Goal: Contribute content

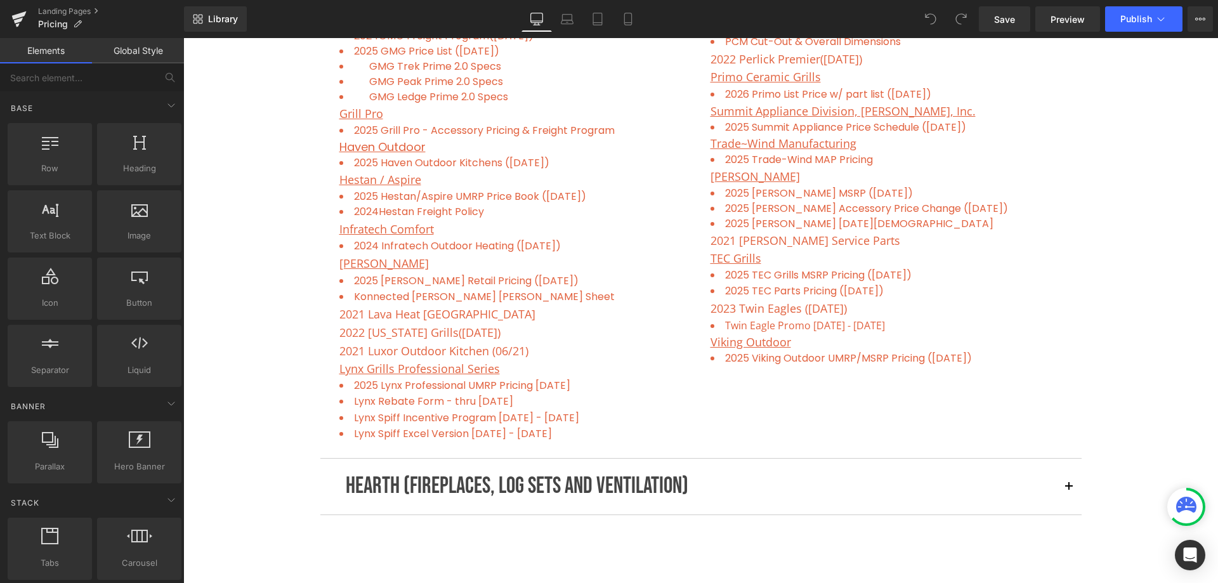
scroll to position [1269, 0]
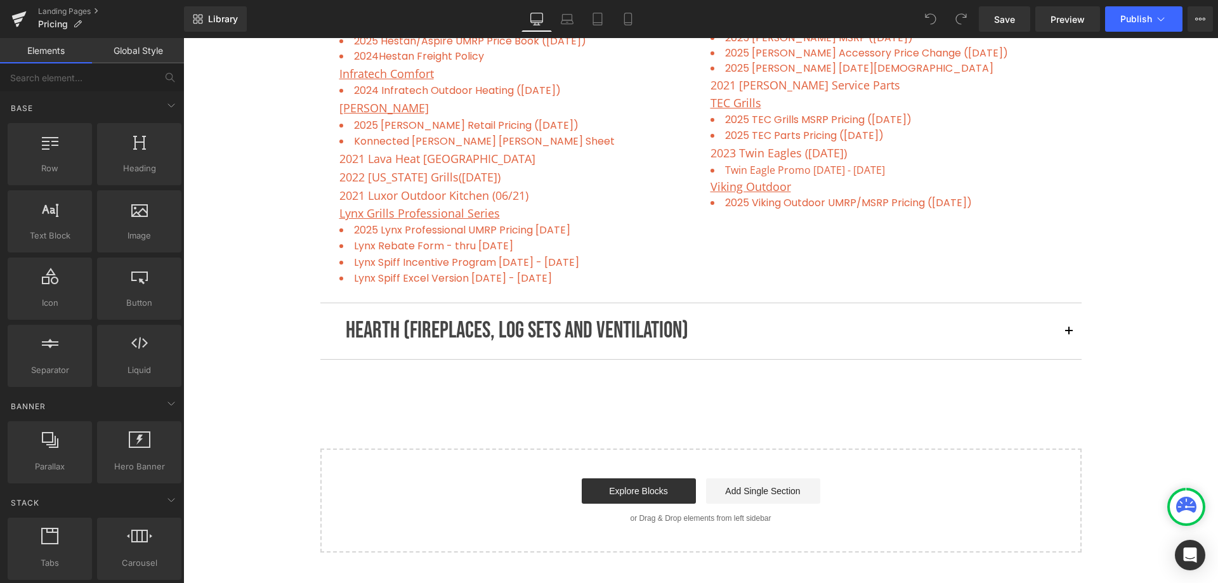
click at [1069, 335] on span "button" at bounding box center [1069, 335] width 0 height 0
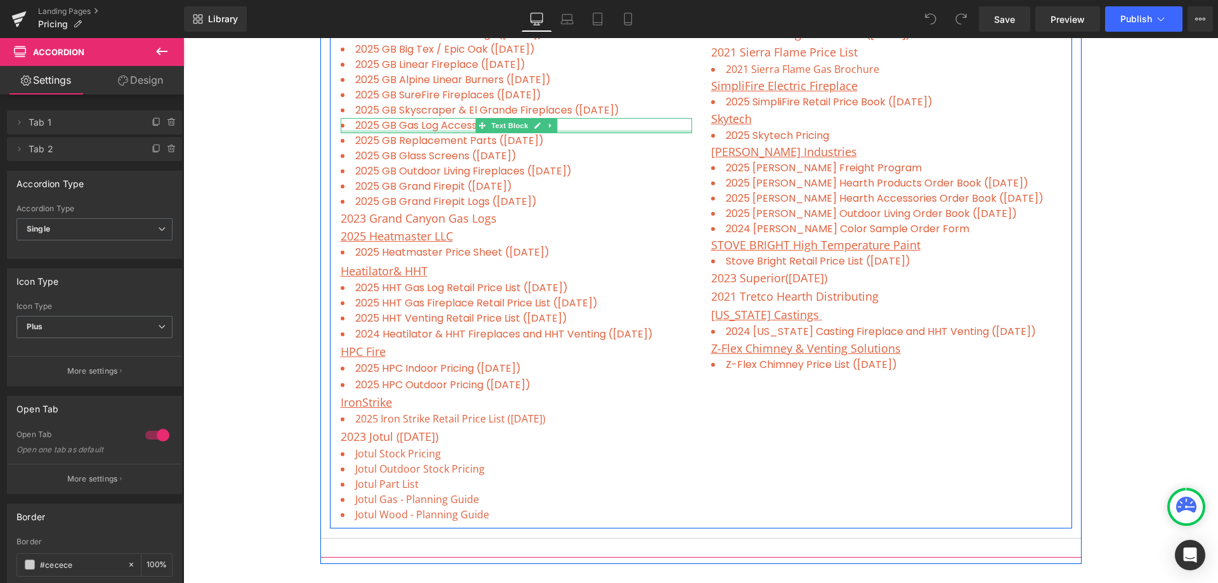
scroll to position [1393, 0]
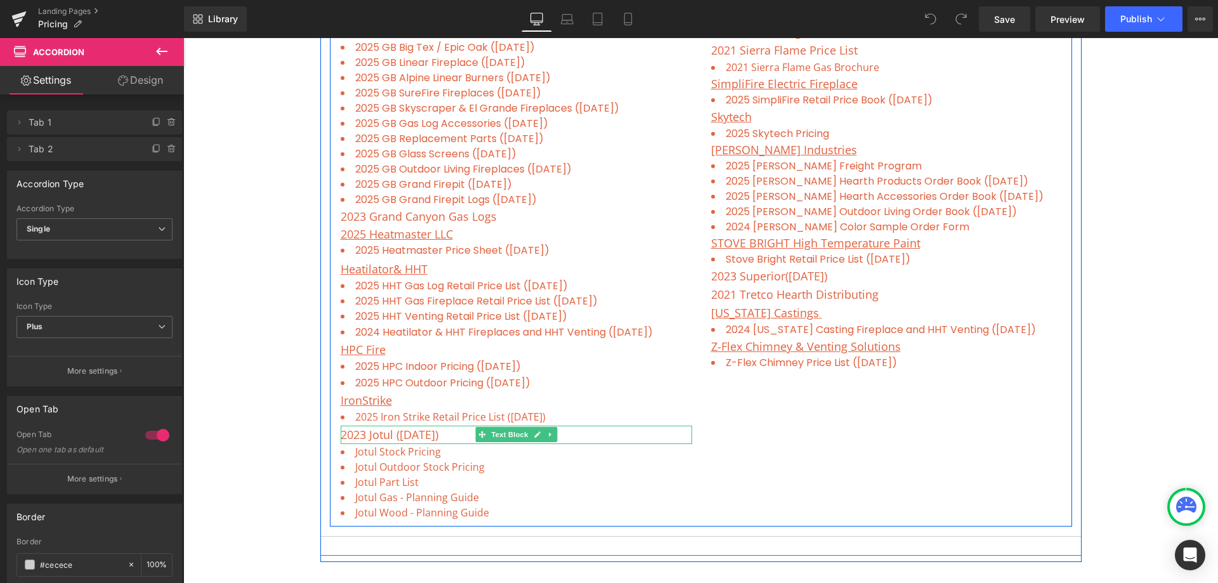
click at [359, 434] on span "2023 Jotul ([DATE])" at bounding box center [390, 434] width 98 height 15
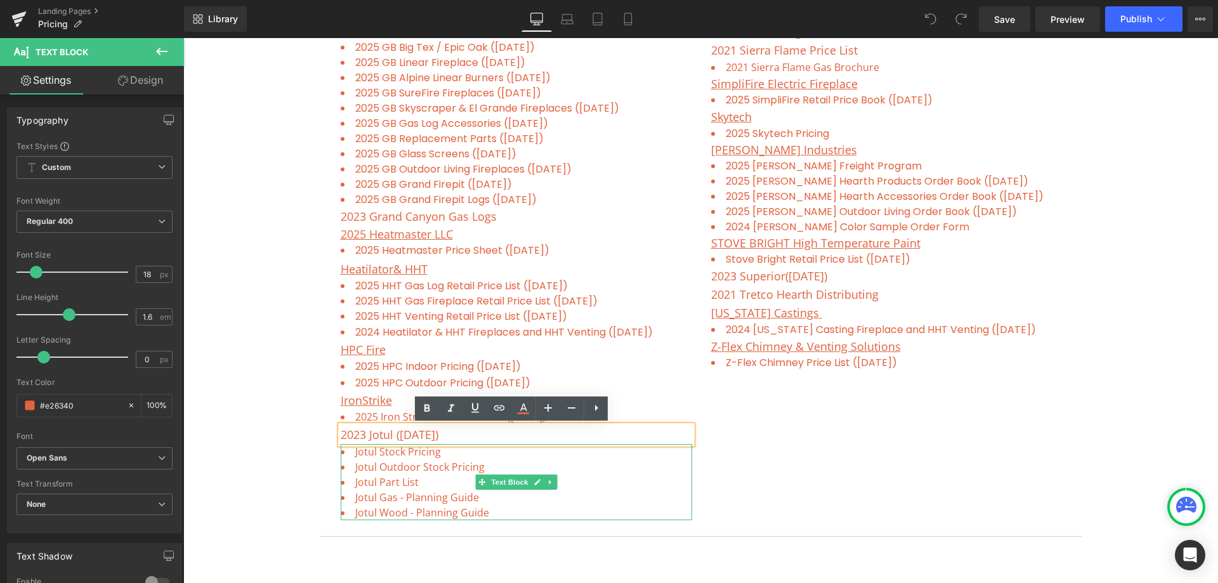
click at [510, 472] on li "Jotul Outdoor Stock Pricing" at bounding box center [517, 466] width 352 height 15
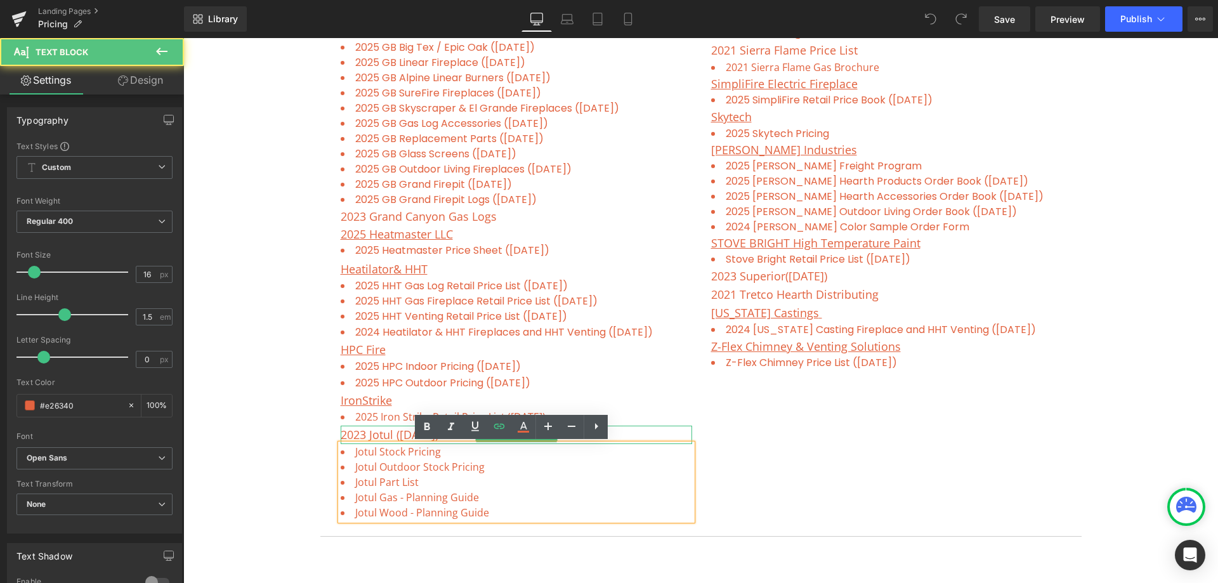
click at [373, 435] on span "2023 Jotul ([DATE])" at bounding box center [390, 434] width 98 height 15
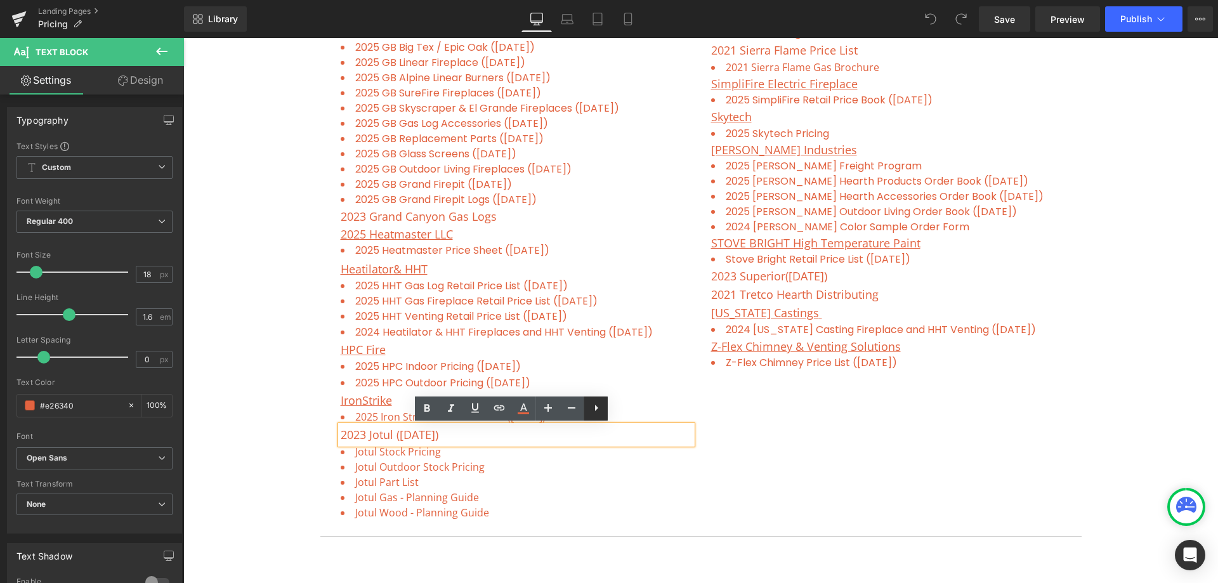
click at [593, 406] on icon at bounding box center [596, 407] width 15 height 15
click at [609, 475] on li "Jotul Part List" at bounding box center [517, 482] width 352 height 15
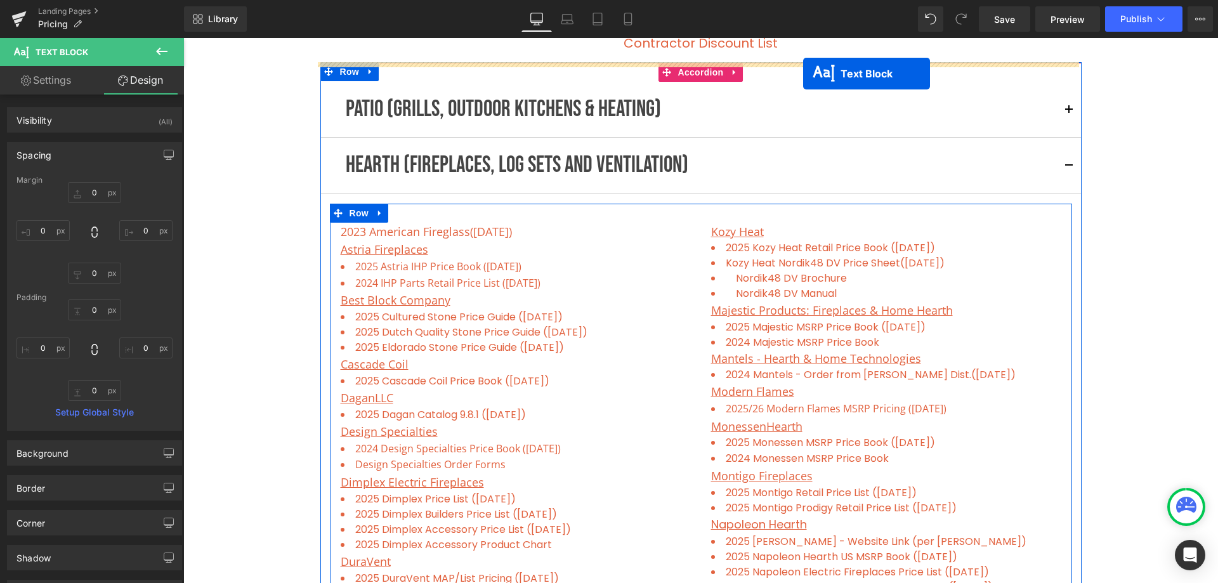
scroll to position [289, 0]
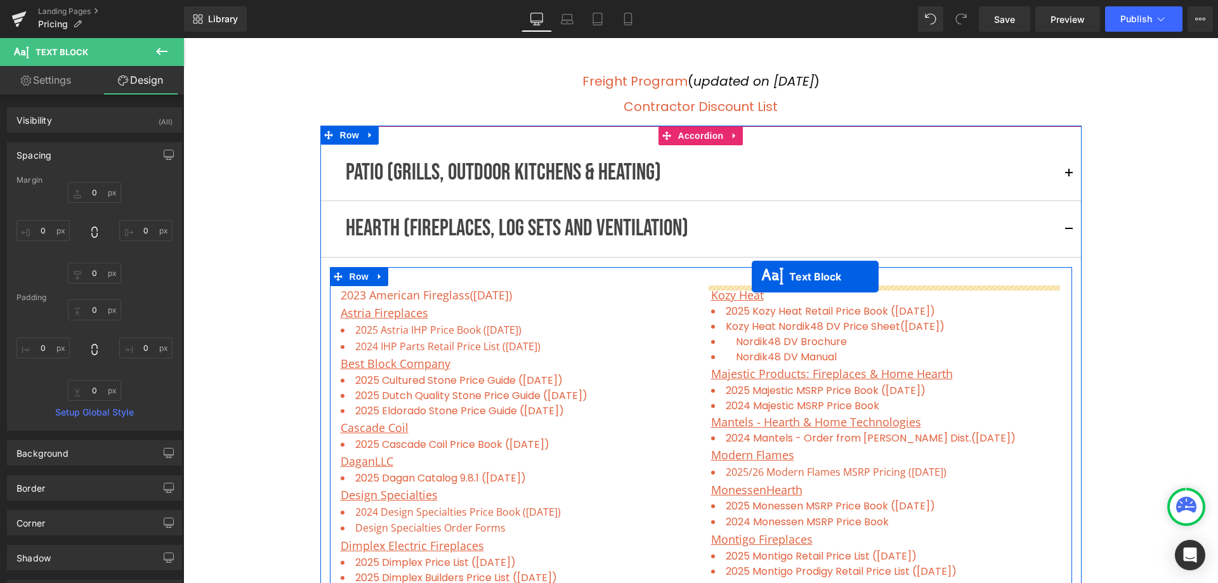
drag, startPoint x: 473, startPoint y: 432, endPoint x: 752, endPoint y: 277, distance: 318.7
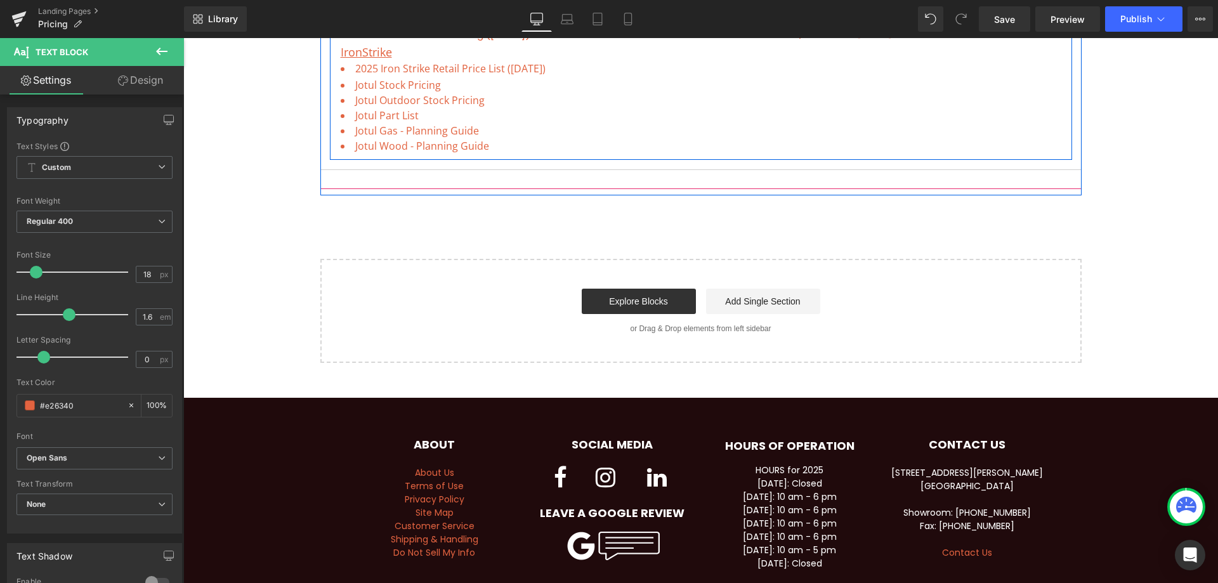
scroll to position [1749, 0]
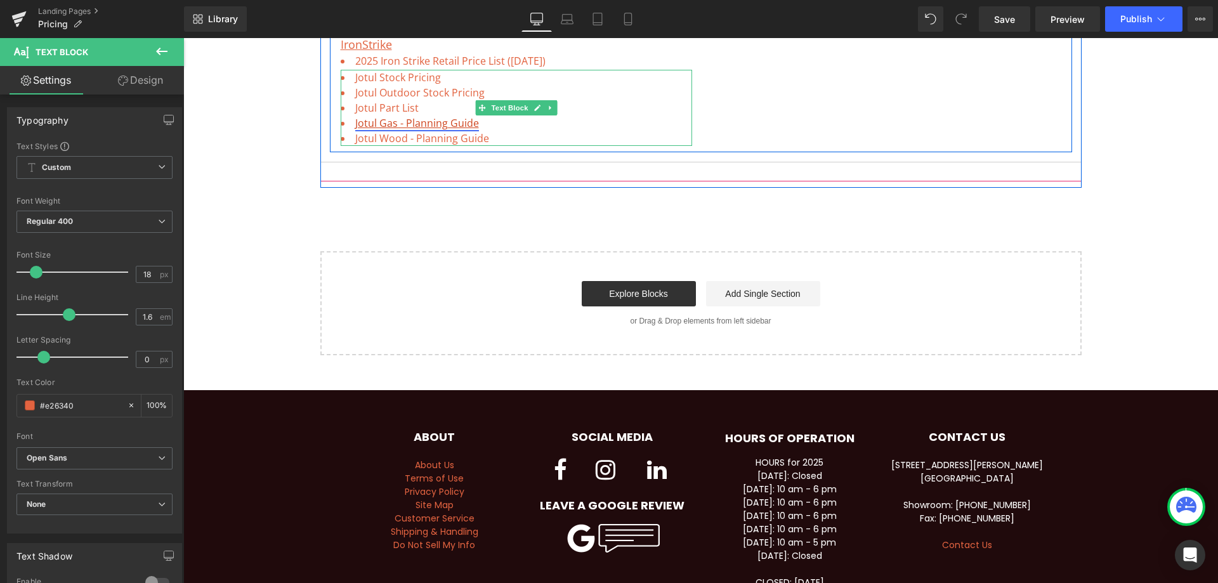
click at [444, 124] on link "Jotul Gas - Planning Guide" at bounding box center [417, 123] width 124 height 14
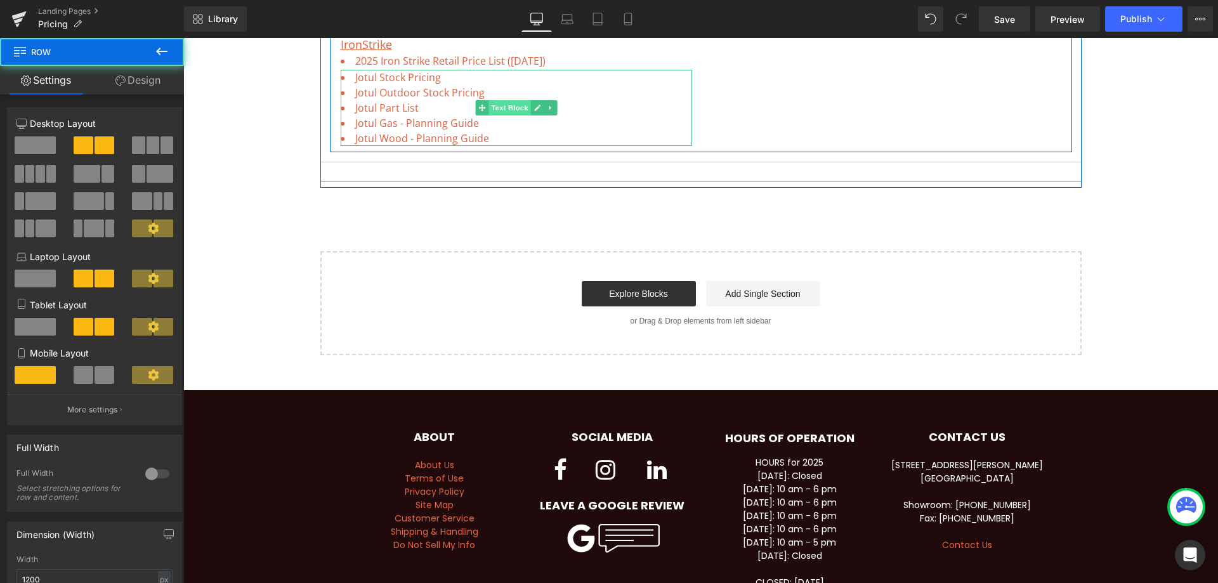
click at [499, 101] on span "Text Block" at bounding box center [510, 107] width 42 height 15
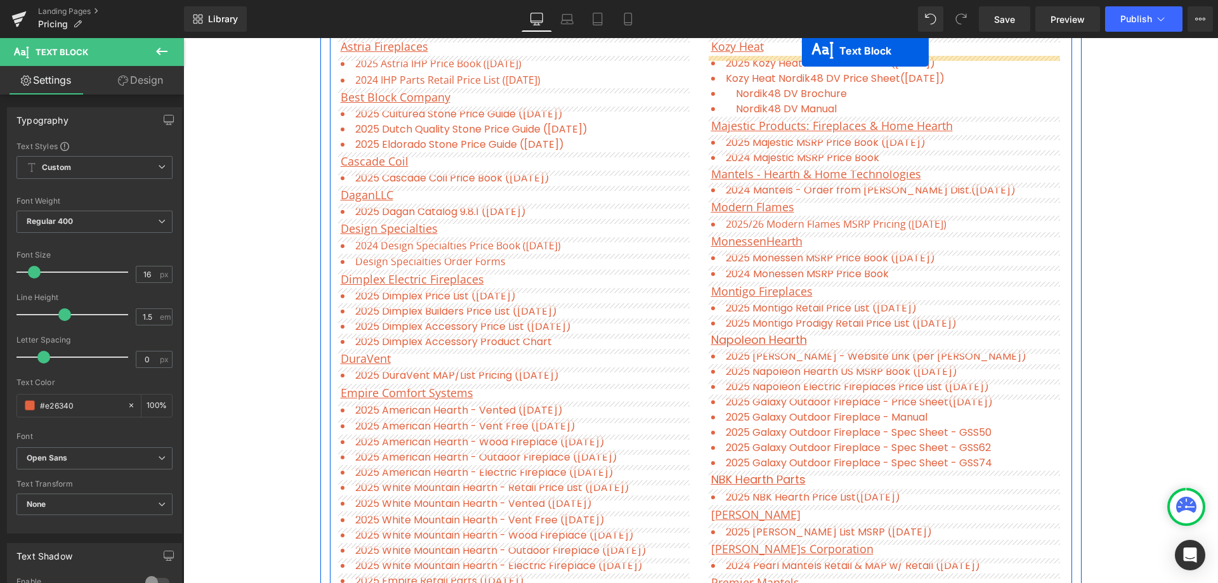
scroll to position [505, 0]
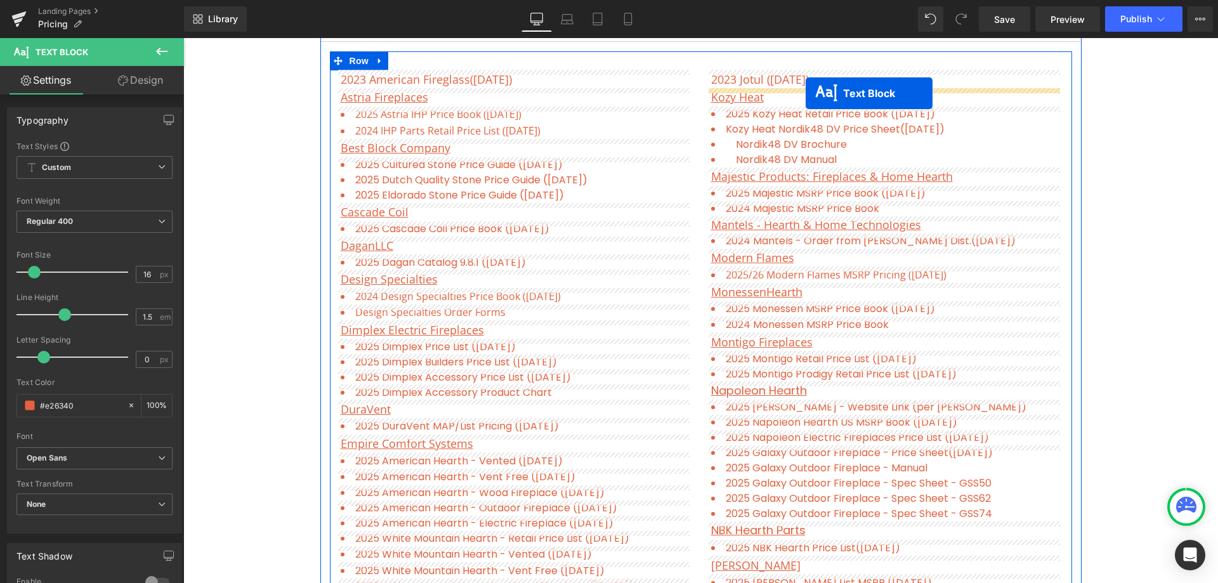
drag, startPoint x: 478, startPoint y: 110, endPoint x: 806, endPoint y: 93, distance: 327.9
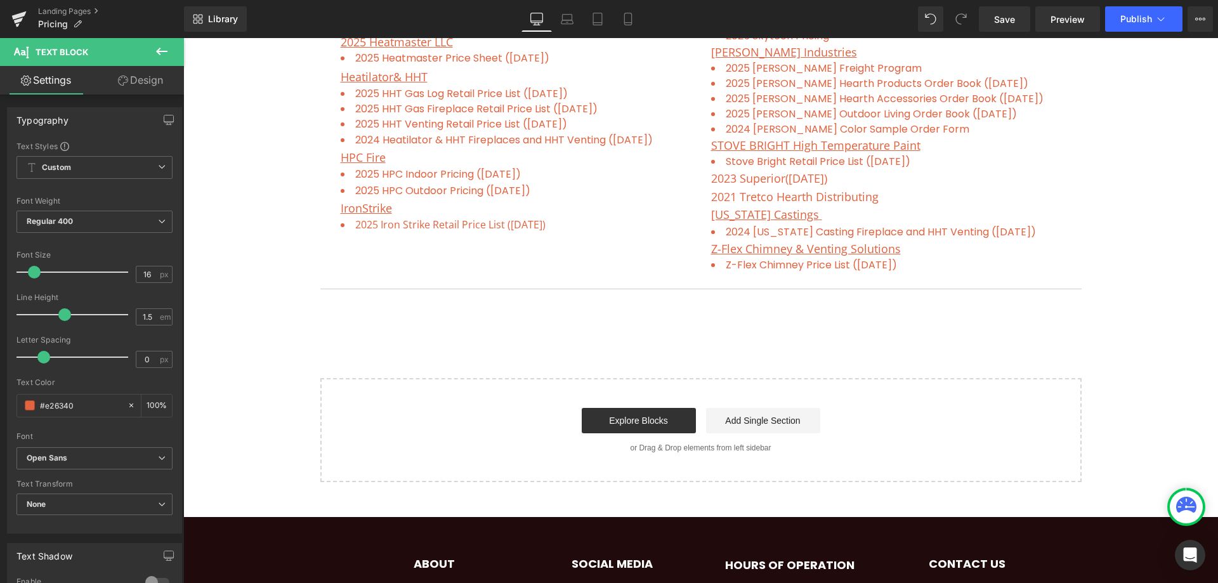
scroll to position [1584, 0]
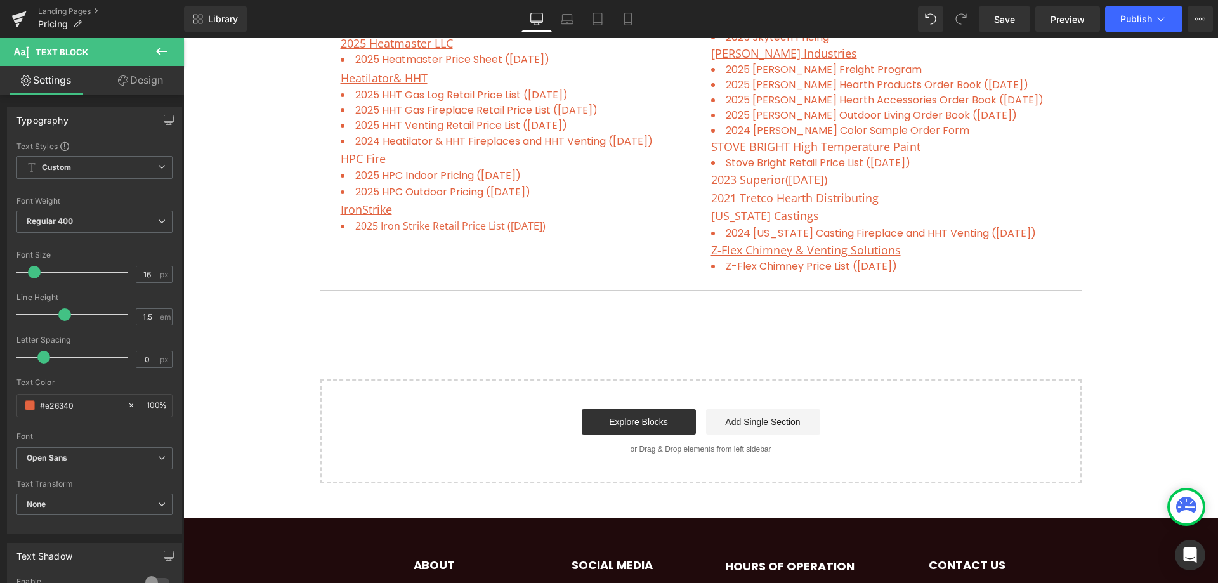
click at [161, 53] on icon at bounding box center [161, 51] width 15 height 15
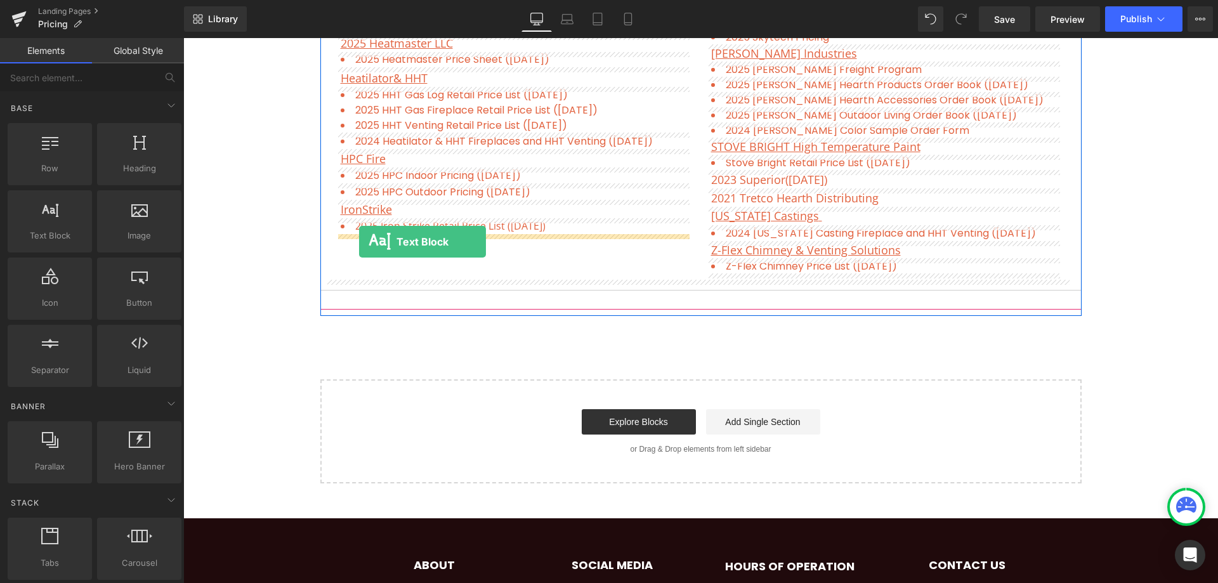
drag, startPoint x: 242, startPoint y: 265, endPoint x: 359, endPoint y: 242, distance: 119.7
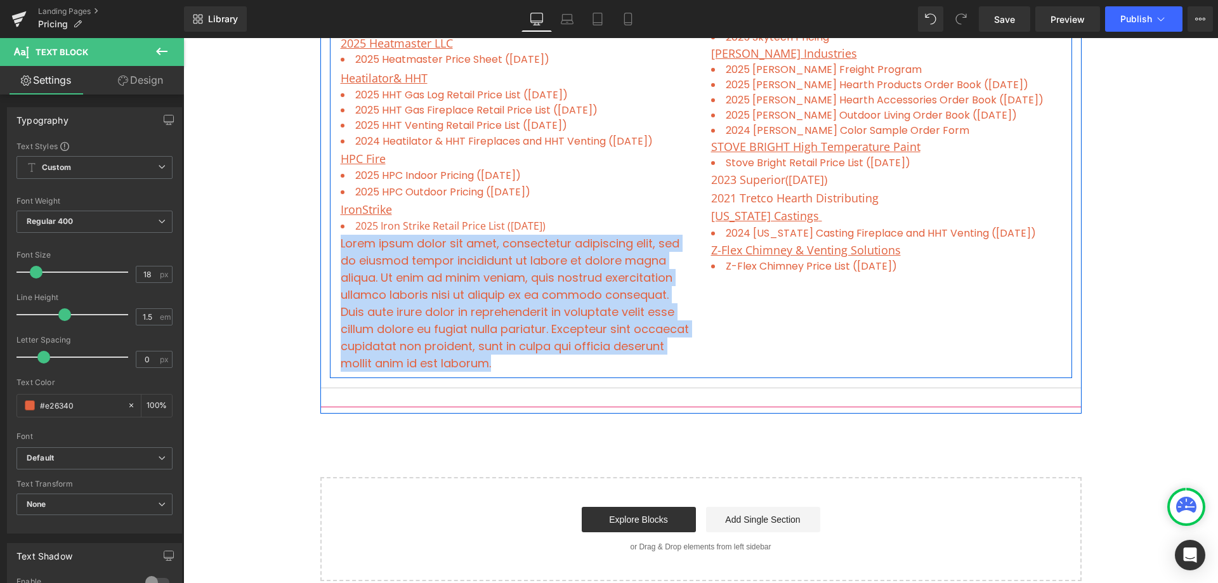
drag, startPoint x: 479, startPoint y: 355, endPoint x: 330, endPoint y: 242, distance: 187.1
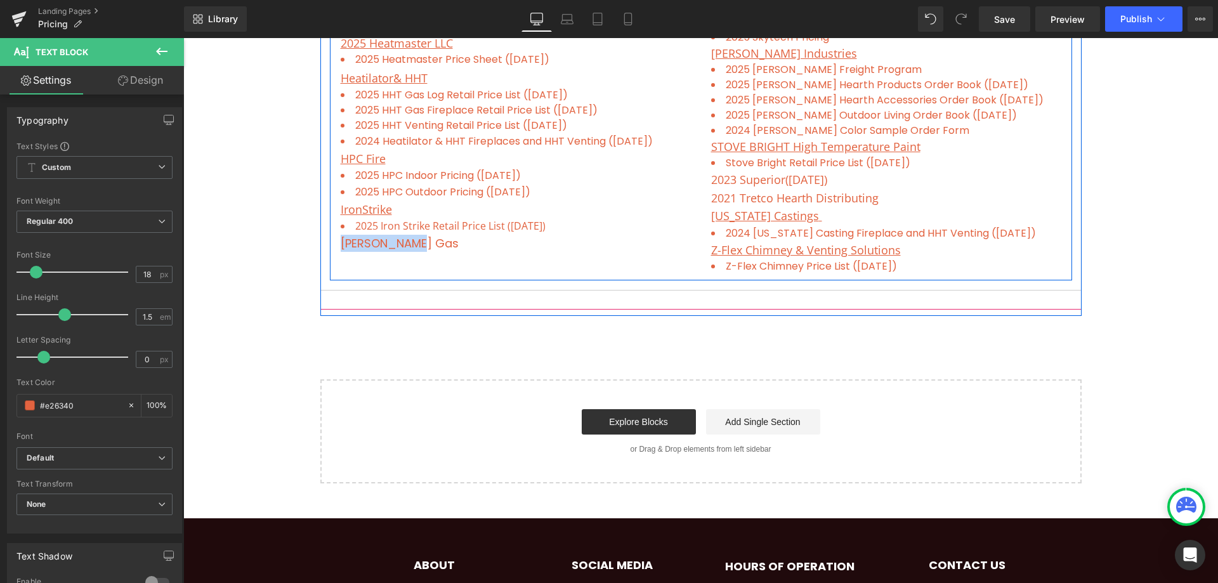
drag, startPoint x: 406, startPoint y: 245, endPoint x: 335, endPoint y: 241, distance: 70.5
click at [371, 210] on span "IronStrike" at bounding box center [366, 209] width 51 height 15
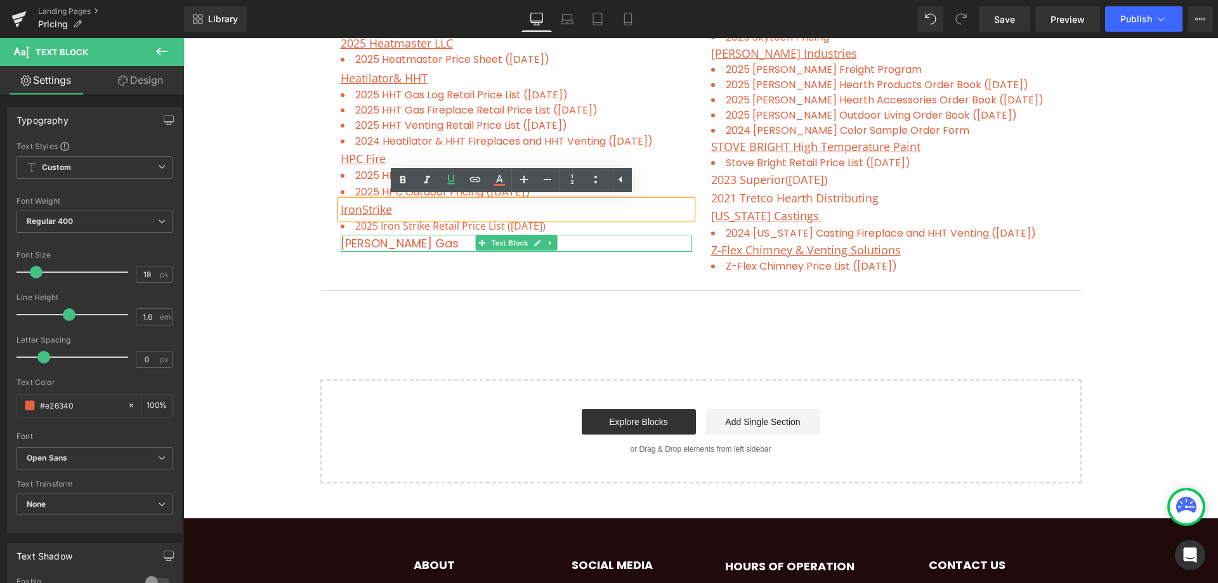
click at [370, 246] on p "[PERSON_NAME] Gas" at bounding box center [517, 243] width 352 height 17
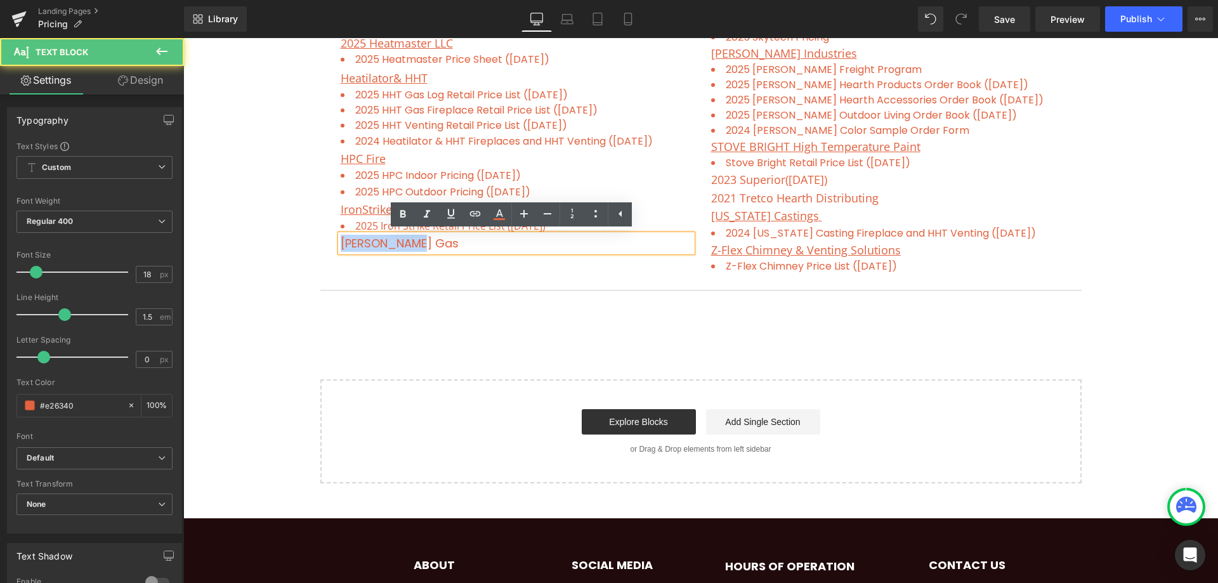
drag, startPoint x: 416, startPoint y: 243, endPoint x: 332, endPoint y: 242, distance: 84.4
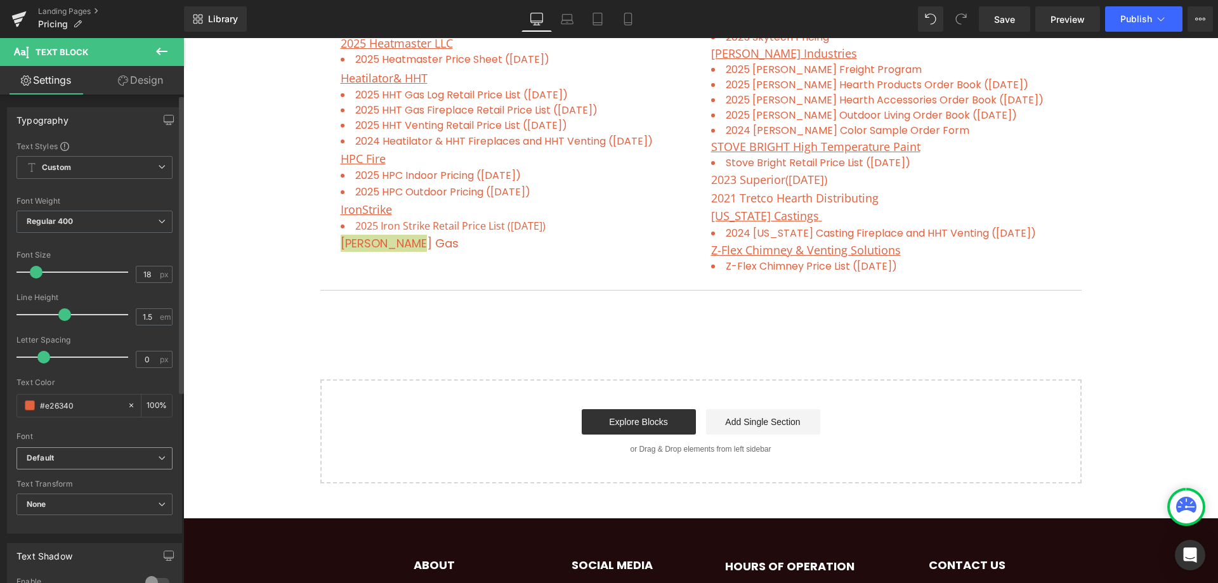
click at [58, 459] on b "Default" at bounding box center [92, 458] width 131 height 11
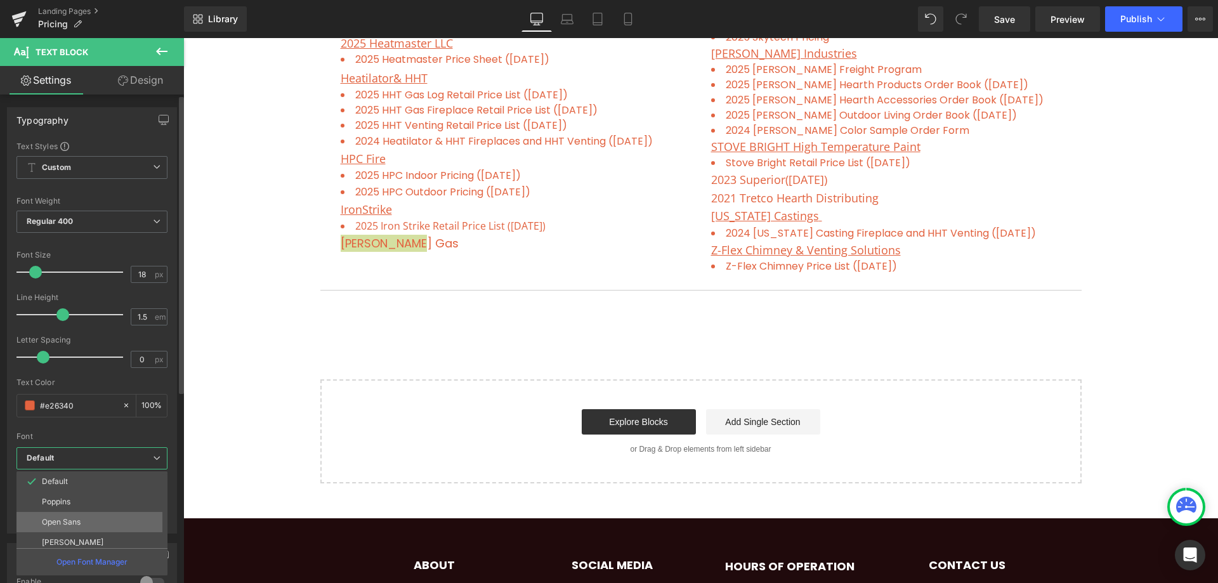
click at [72, 522] on p "Open Sans" at bounding box center [61, 522] width 39 height 9
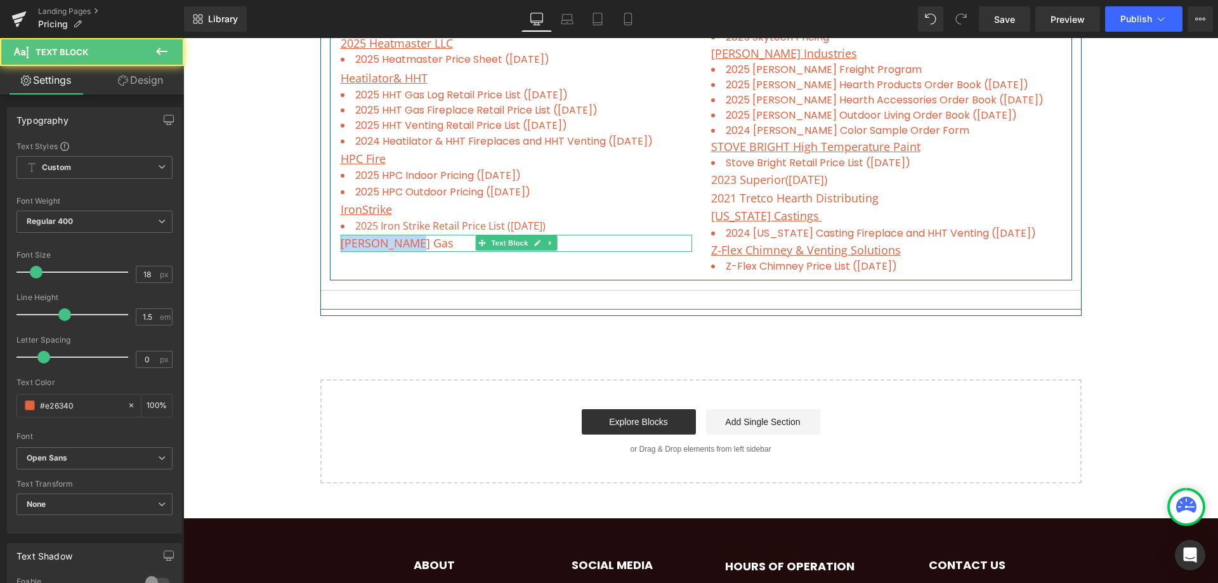
click at [366, 241] on p "[PERSON_NAME] Gas" at bounding box center [517, 243] width 352 height 17
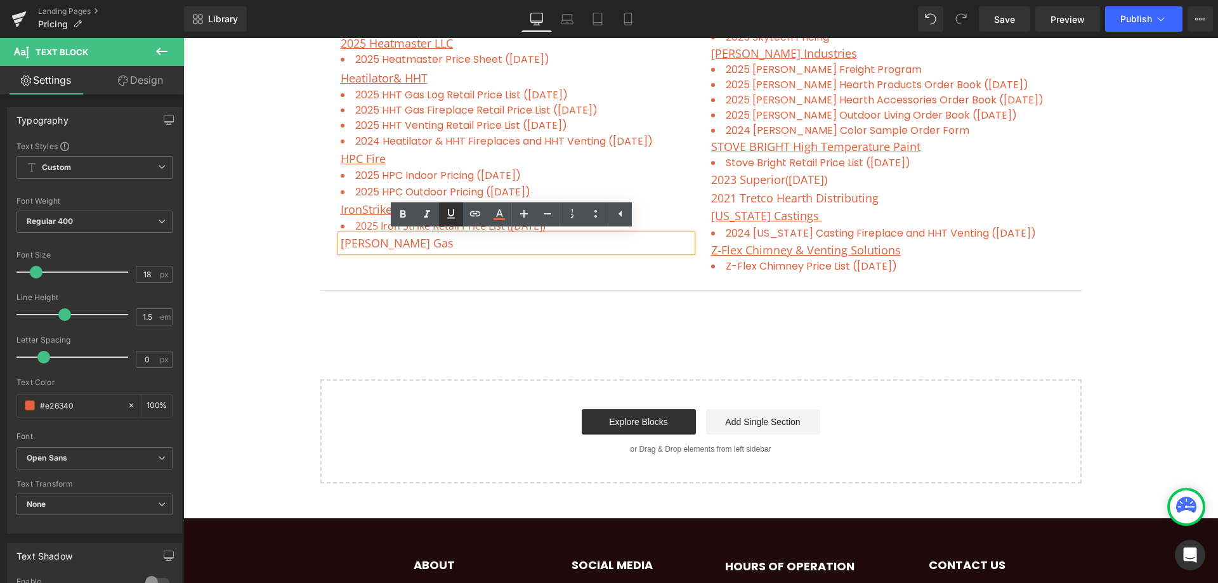
click at [446, 216] on icon at bounding box center [451, 213] width 15 height 15
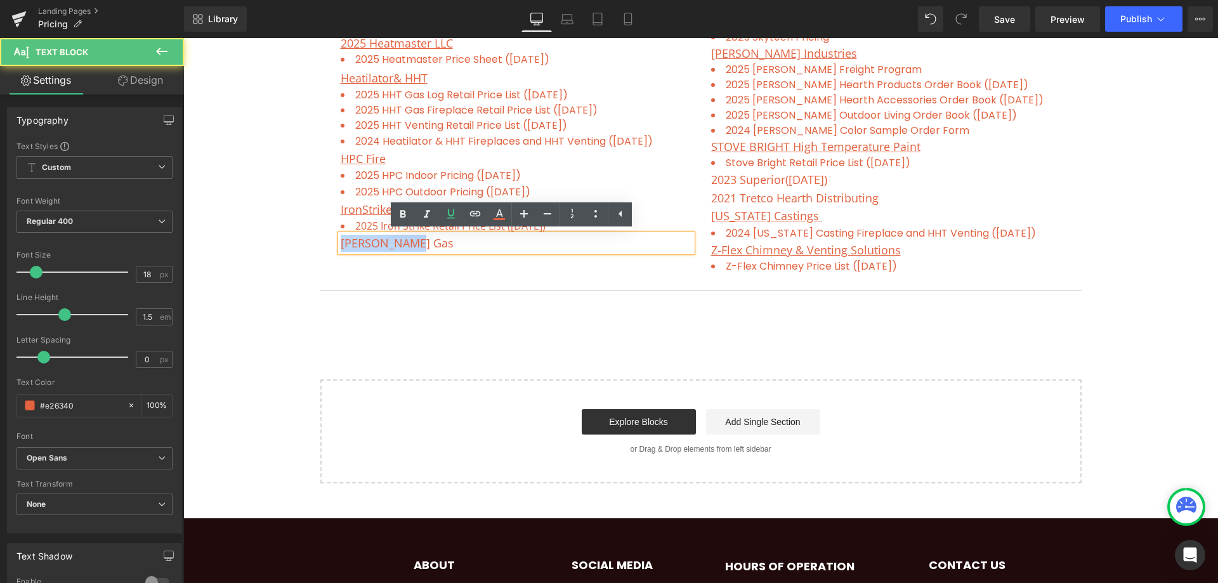
drag, startPoint x: 415, startPoint y: 239, endPoint x: 361, endPoint y: 240, distance: 53.9
click at [341, 247] on p "[PERSON_NAME] Gas" at bounding box center [517, 243] width 352 height 17
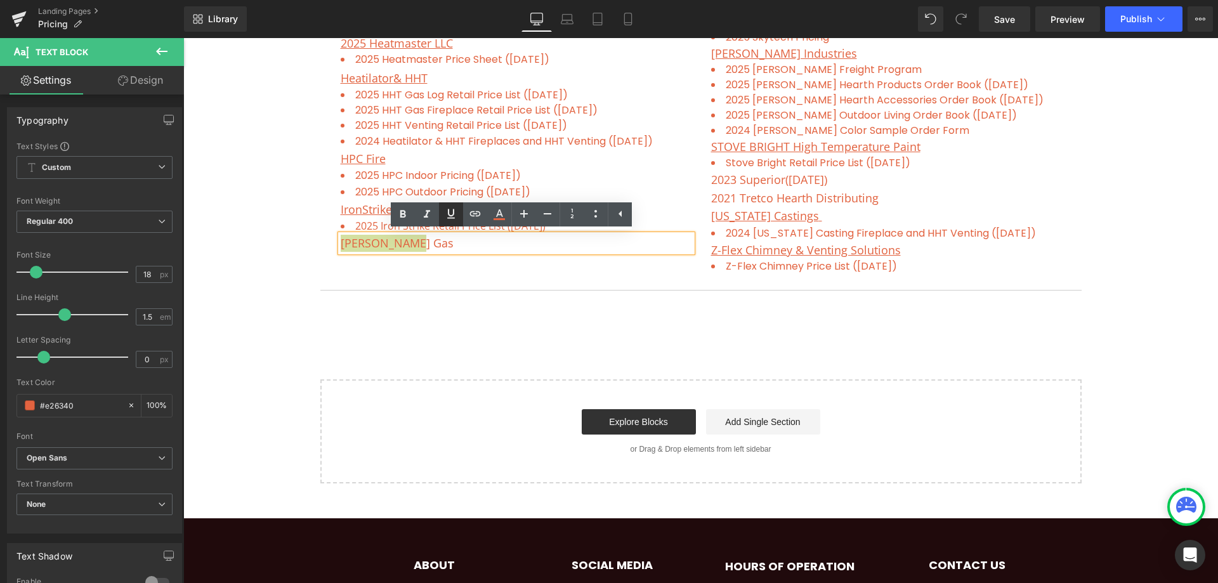
click at [446, 218] on icon at bounding box center [451, 213] width 15 height 15
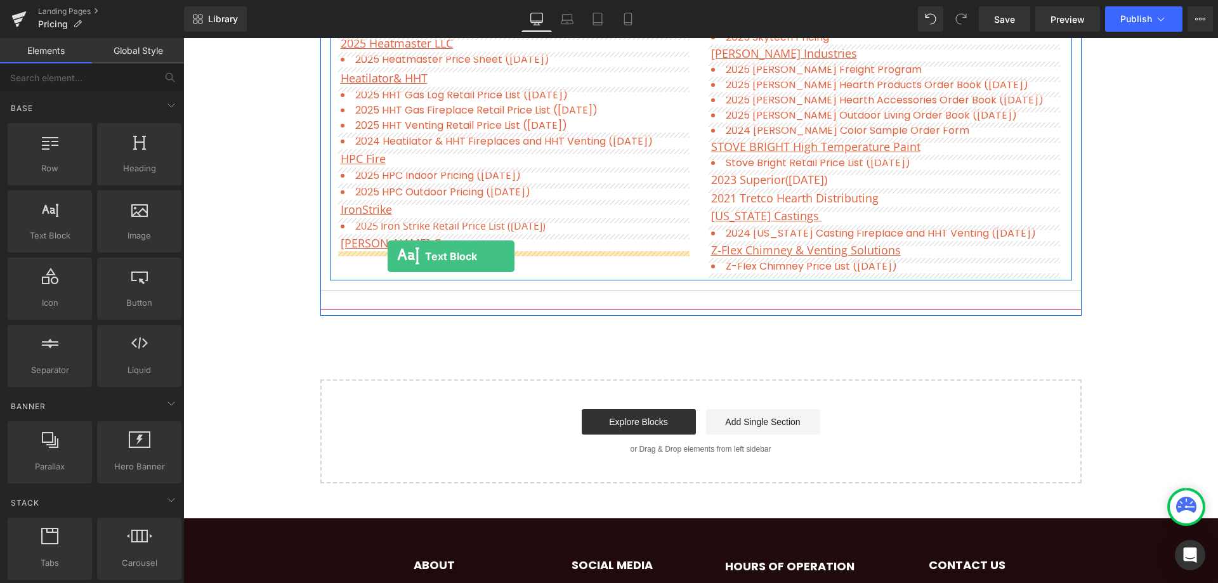
drag, startPoint x: 226, startPoint y: 260, endPoint x: 388, endPoint y: 256, distance: 161.9
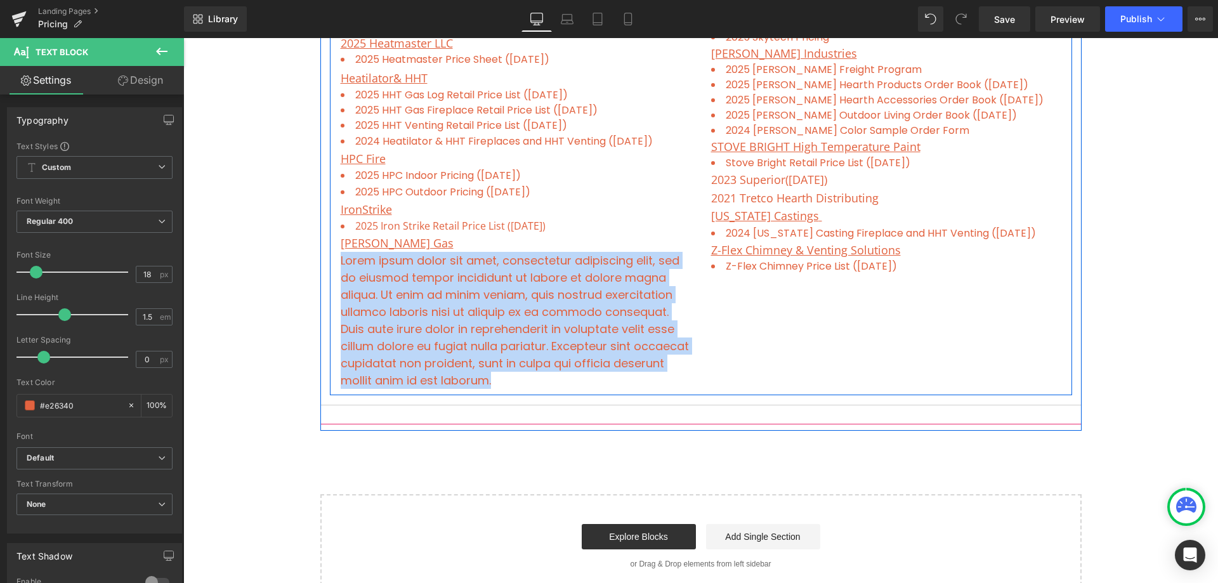
drag, startPoint x: 493, startPoint y: 381, endPoint x: 335, endPoint y: 260, distance: 199.5
click at [576, 305] on p "Lorem ipsum dolor sit amet, consectetur adipiscing elit, sed do eiusmod tempor …" at bounding box center [517, 320] width 352 height 137
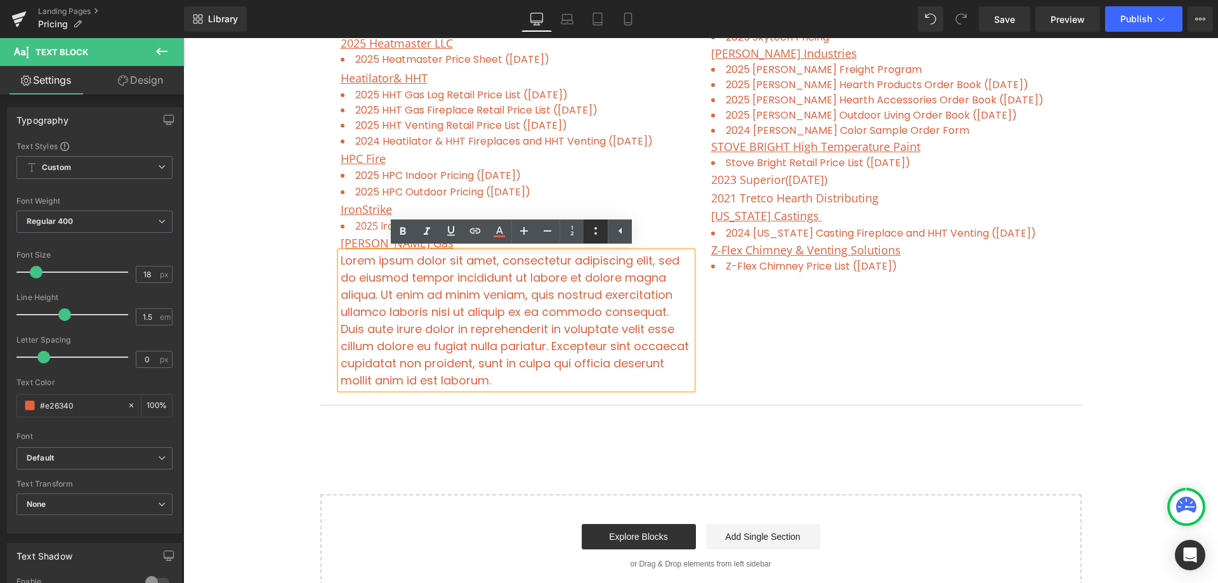
click at [593, 229] on icon at bounding box center [595, 230] width 15 height 15
click at [549, 226] on icon at bounding box center [547, 230] width 15 height 15
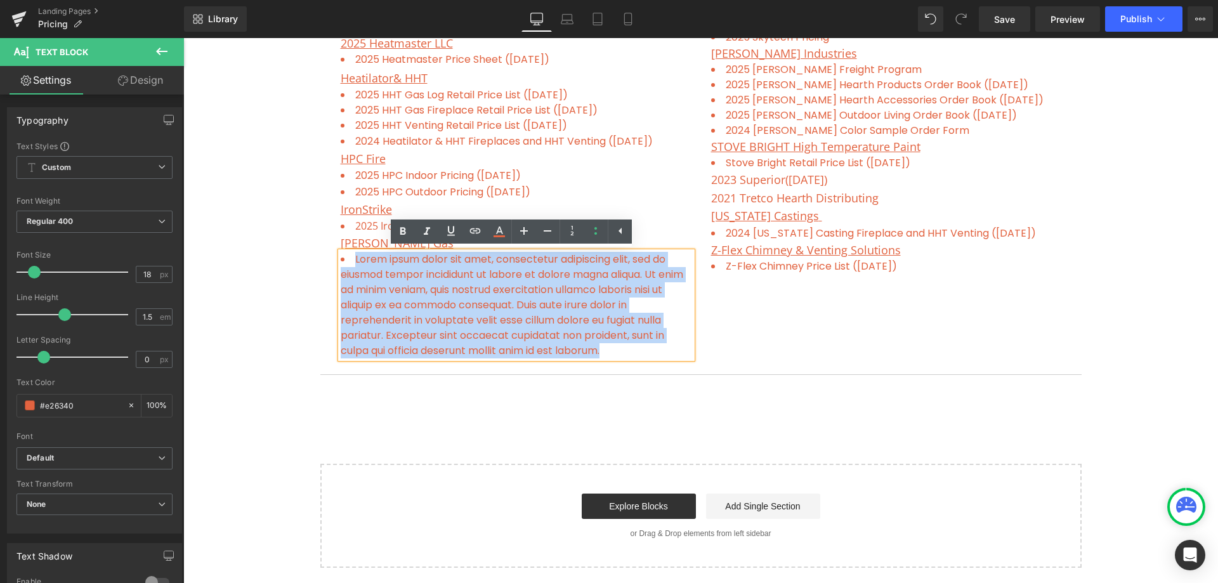
click at [614, 352] on li "Lorem ipsum dolor sit amet, consectetur adipiscing elit, sed do eiusmod tempor …" at bounding box center [517, 305] width 352 height 107
drag, startPoint x: 612, startPoint y: 354, endPoint x: 350, endPoint y: 258, distance: 279.3
click at [350, 258] on li "Lorem ipsum dolor sit amet, consectetur adipiscing elit, sed do eiusmod tempor …" at bounding box center [517, 305] width 352 height 107
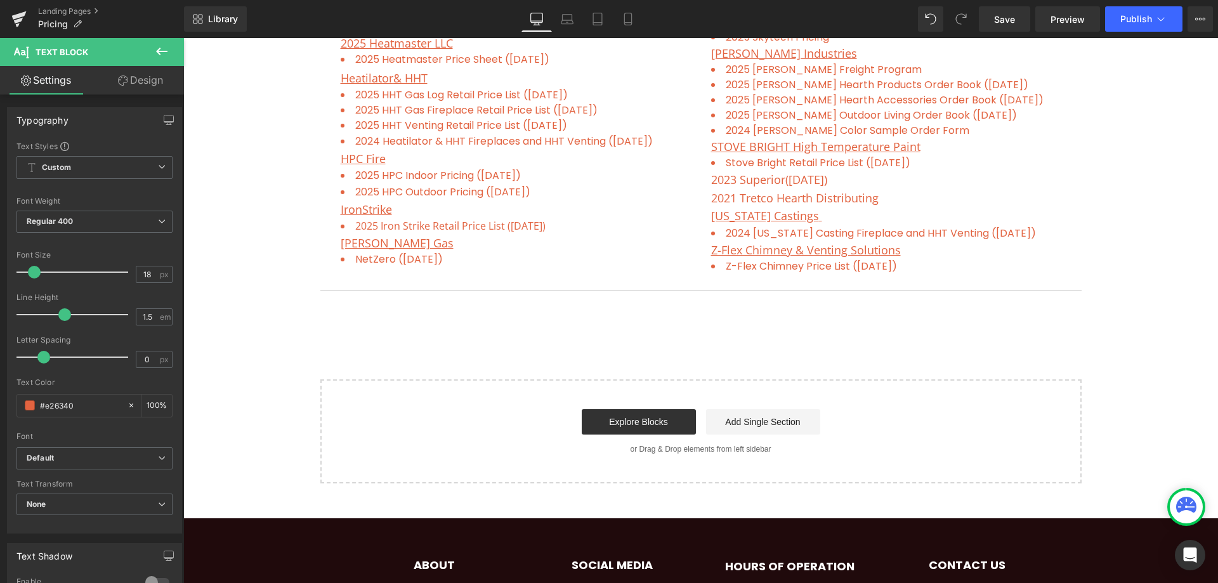
click at [154, 53] on button at bounding box center [162, 52] width 44 height 28
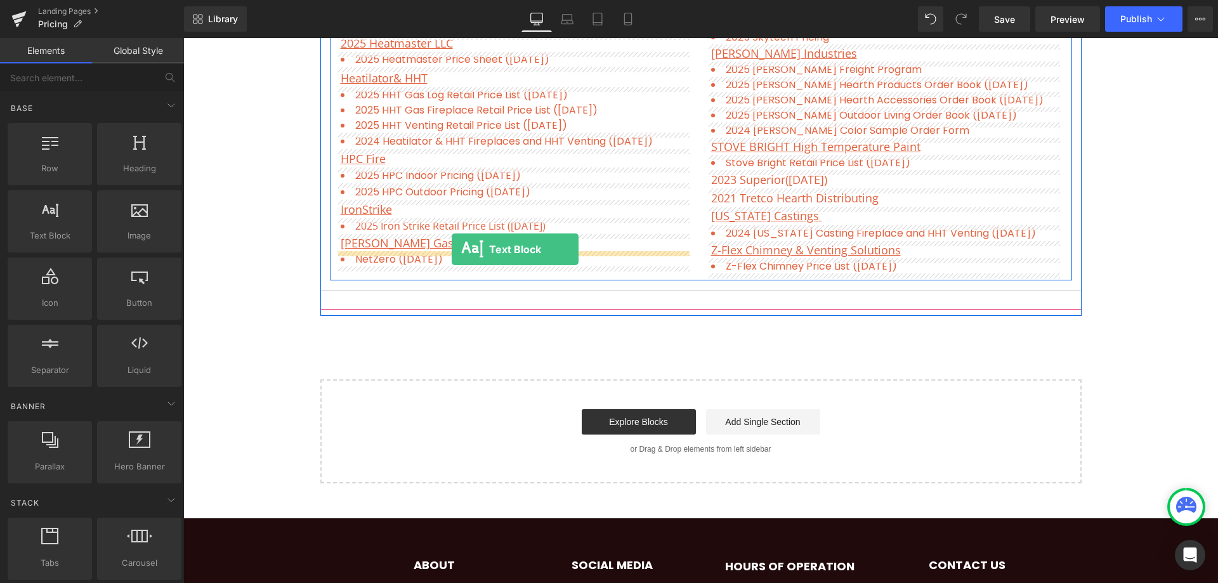
drag, startPoint x: 230, startPoint y: 275, endPoint x: 452, endPoint y: 249, distance: 223.0
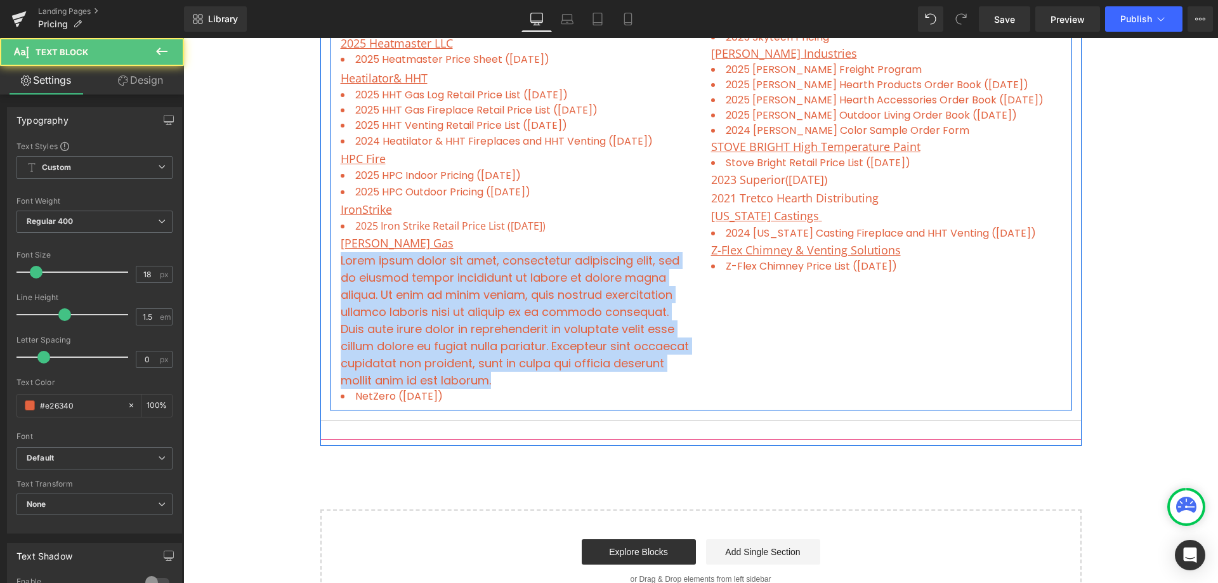
drag, startPoint x: 496, startPoint y: 383, endPoint x: 335, endPoint y: 259, distance: 202.7
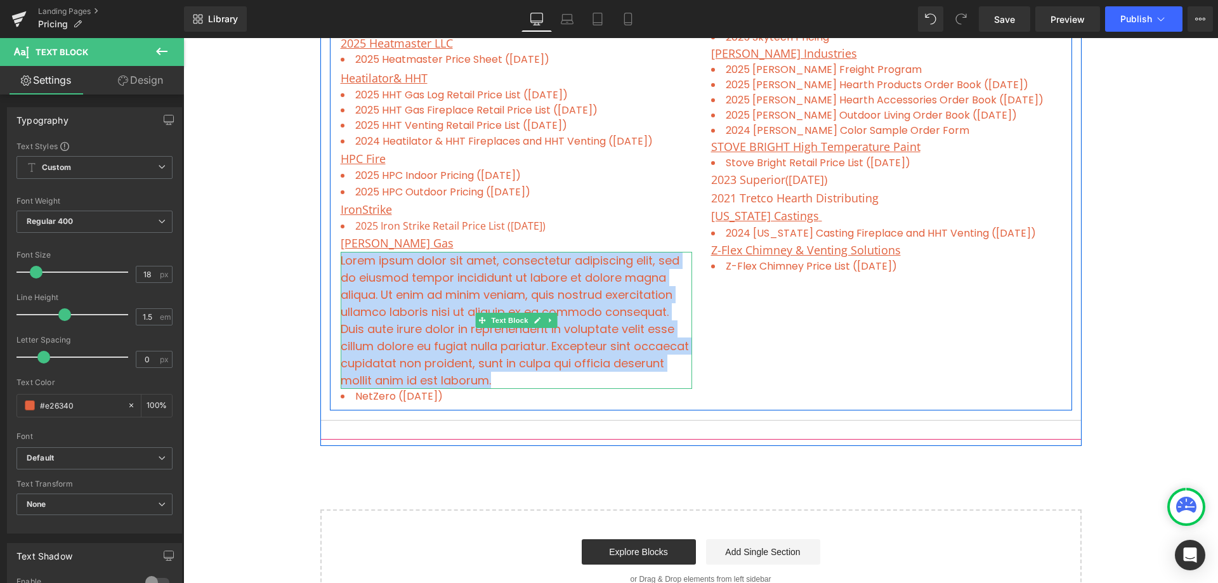
click at [549, 289] on p "Lorem ipsum dolor sit amet, consectetur adipiscing elit, sed do eiusmod tempor …" at bounding box center [517, 320] width 352 height 137
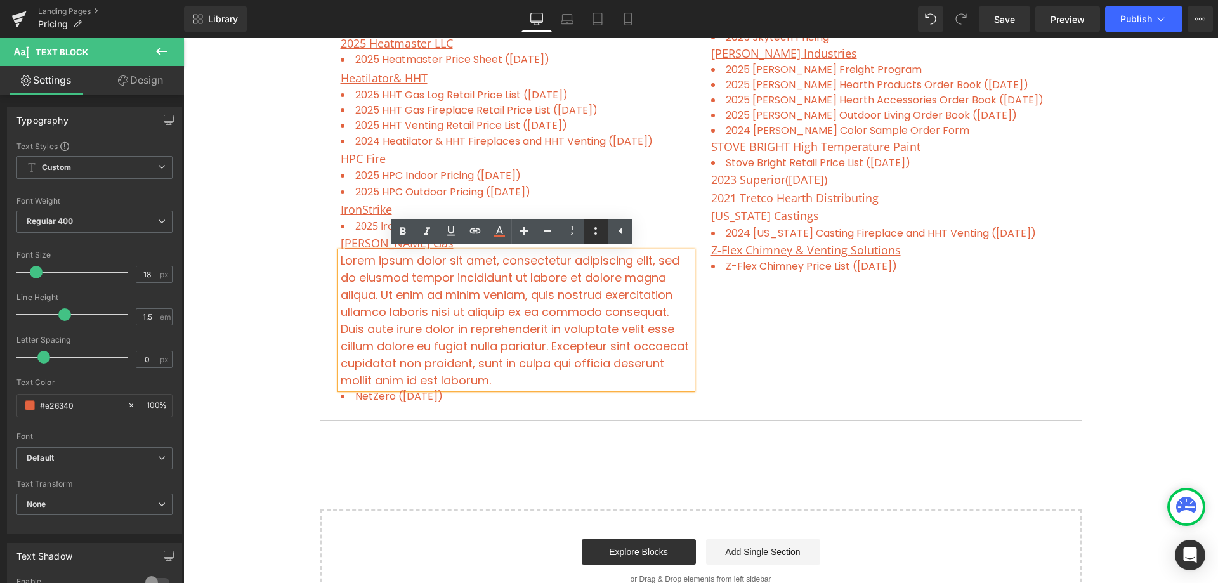
click at [593, 230] on icon at bounding box center [595, 230] width 15 height 15
click at [552, 230] on icon at bounding box center [547, 230] width 15 height 15
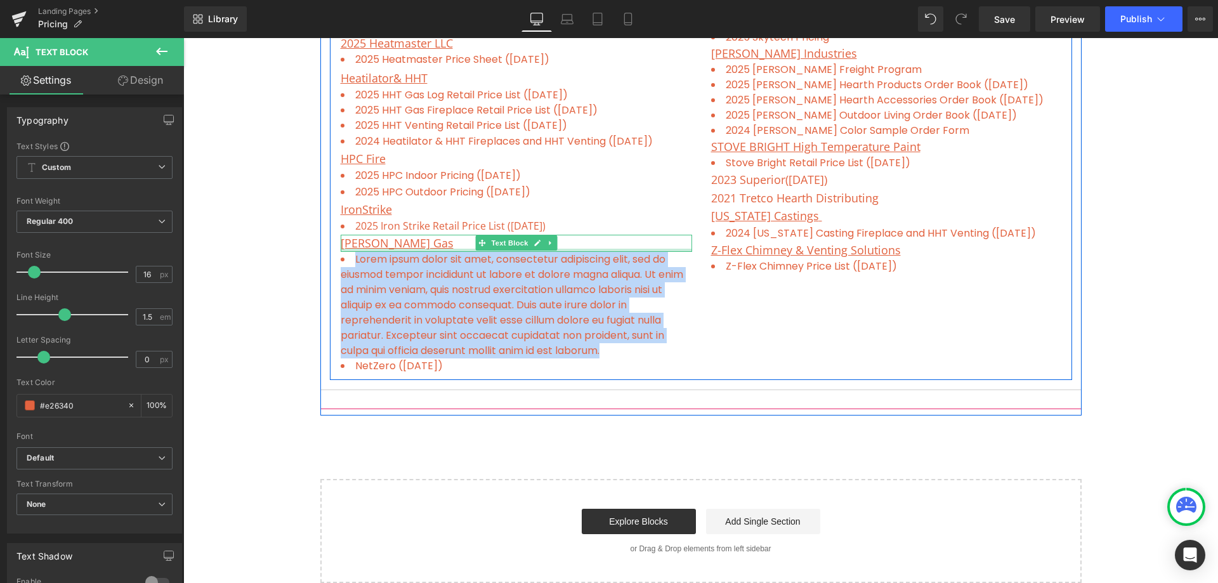
drag, startPoint x: 516, startPoint y: 320, endPoint x: 343, endPoint y: 249, distance: 187.3
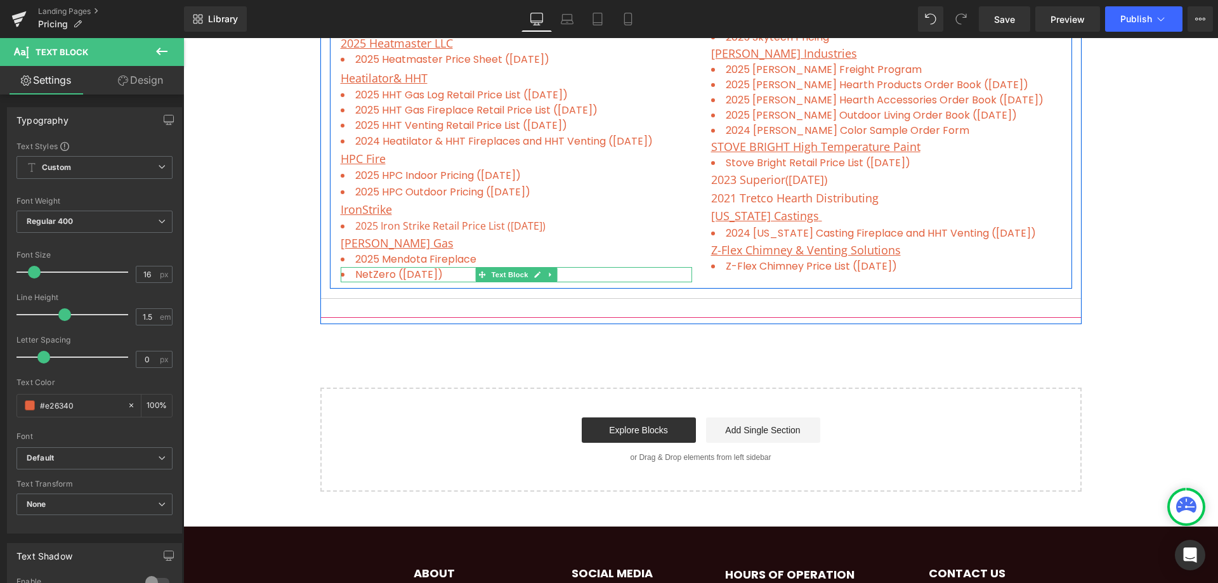
click at [352, 272] on li "NetZero ([DATE])" at bounding box center [517, 274] width 352 height 15
click at [482, 259] on span at bounding box center [481, 259] width 13 height 15
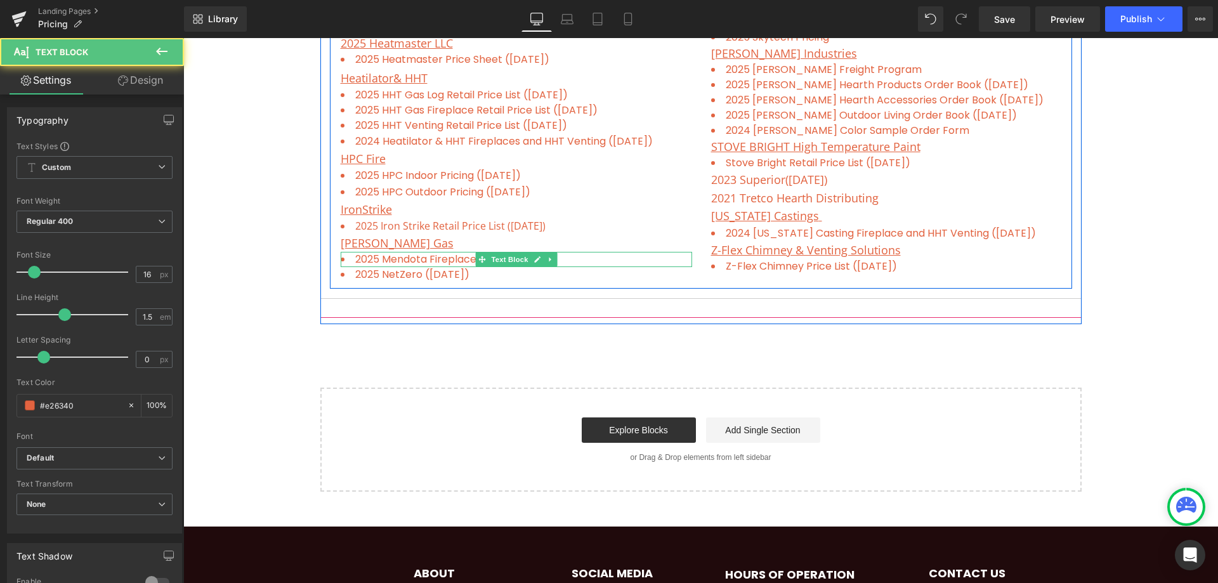
click at [576, 259] on li "2025 Mendota Fireplace" at bounding box center [517, 259] width 352 height 15
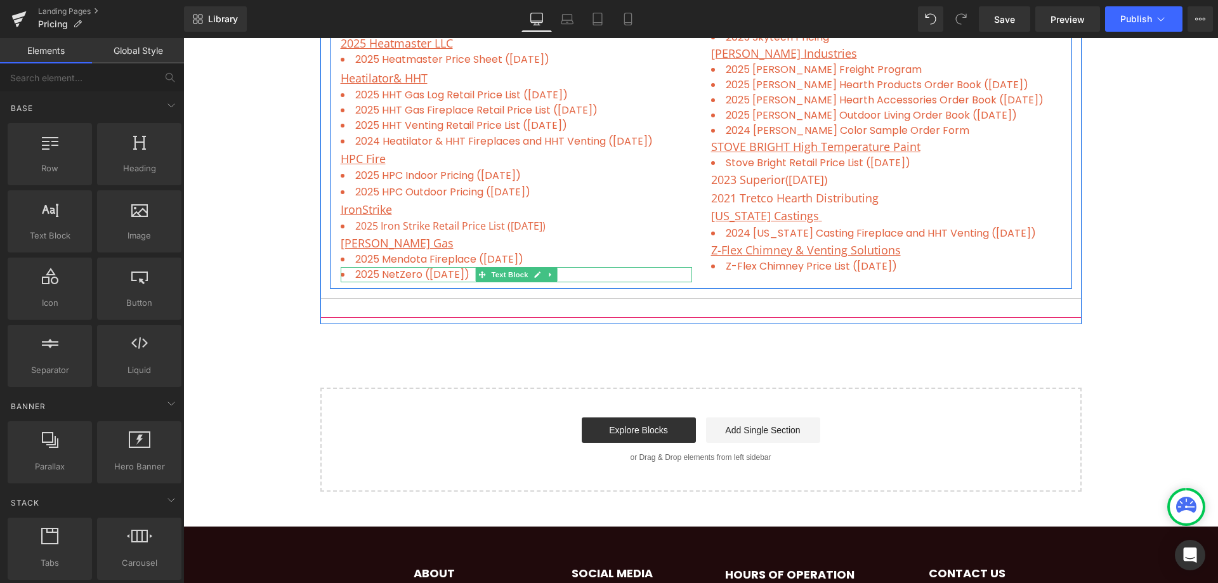
click at [568, 273] on li "2025 NetZero ([DATE])" at bounding box center [517, 274] width 352 height 15
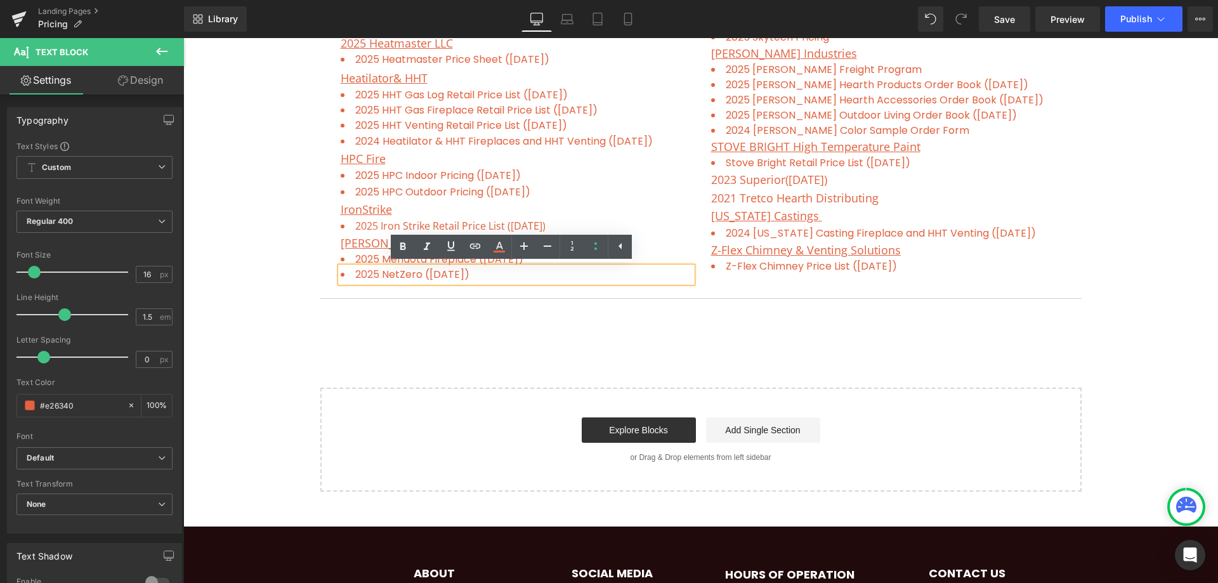
drag, startPoint x: 568, startPoint y: 274, endPoint x: 352, endPoint y: 275, distance: 216.4
click at [352, 275] on li "2025 NetZero ([DATE])" at bounding box center [517, 274] width 352 height 15
click at [478, 249] on icon at bounding box center [475, 246] width 11 height 5
click at [445, 298] on input "text" at bounding box center [451, 303] width 195 height 32
paste input "[URL][DOMAIN_NAME]"
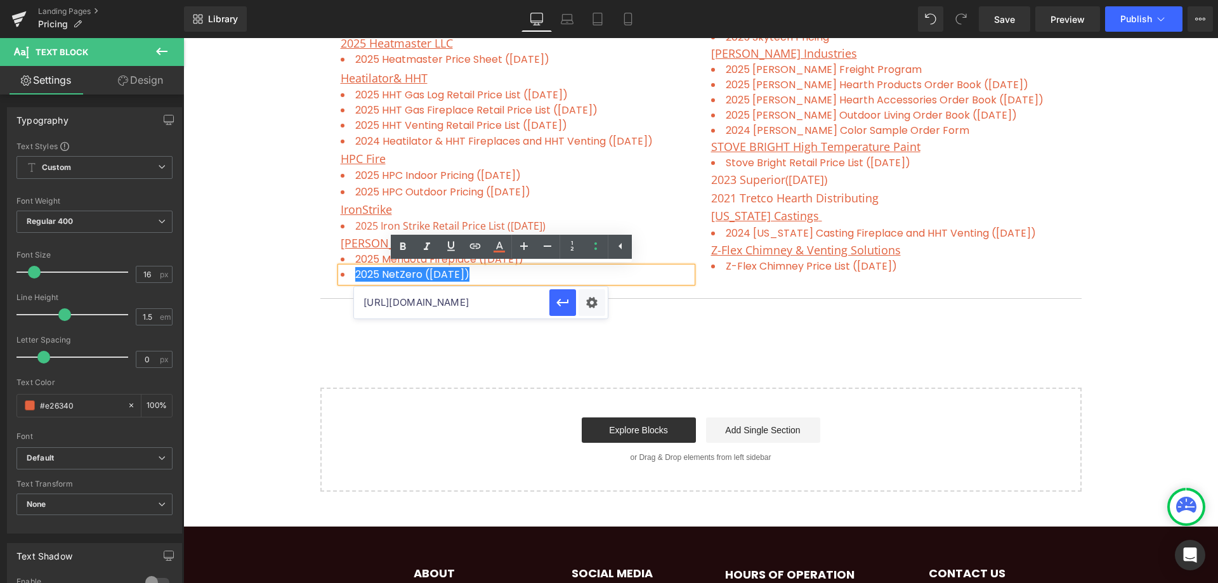
scroll to position [0, 340]
type input "[URL][DOMAIN_NAME]"
drag, startPoint x: 564, startPoint y: 303, endPoint x: 382, endPoint y: 264, distance: 185.6
click at [564, 303] on icon "button" at bounding box center [563, 303] width 12 height 8
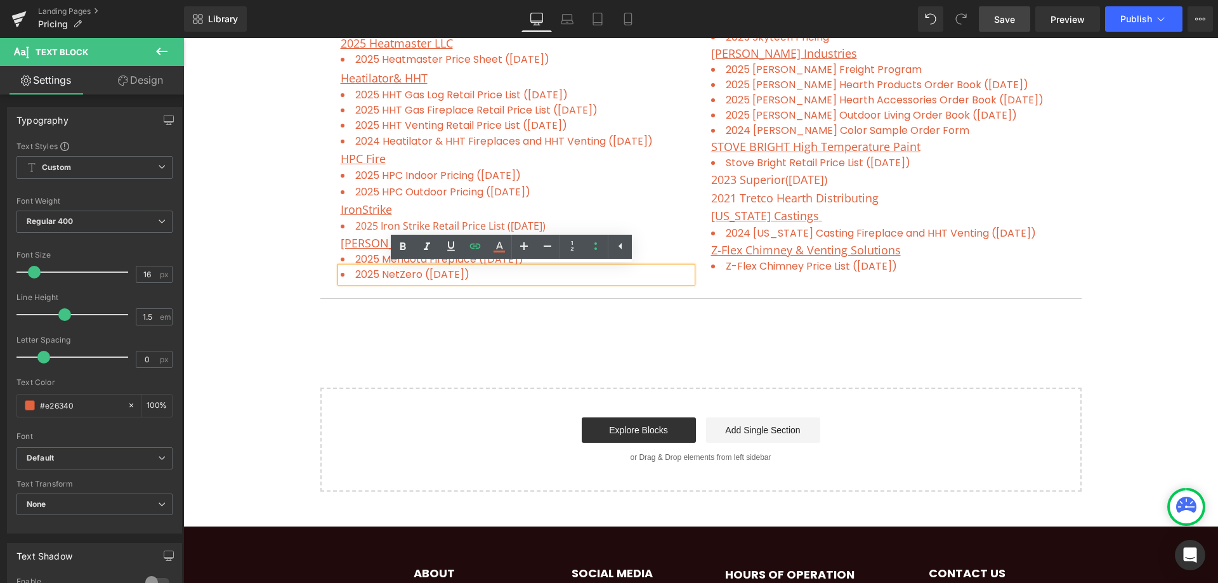
click at [1010, 16] on span "Save" at bounding box center [1004, 19] width 21 height 13
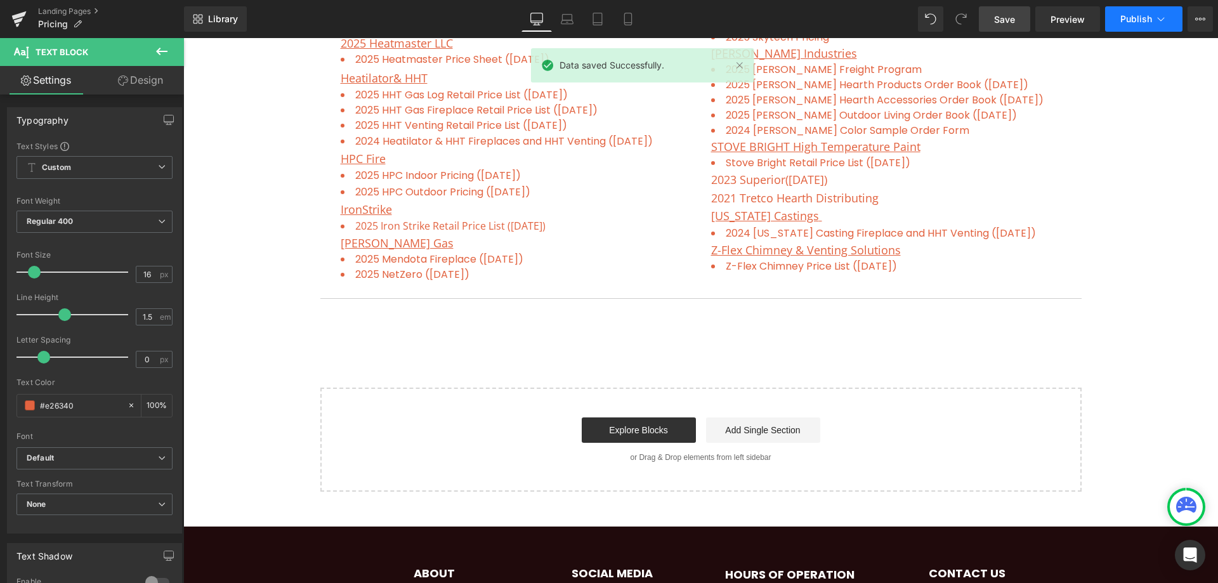
click at [1144, 20] on span "Publish" at bounding box center [1137, 19] width 32 height 10
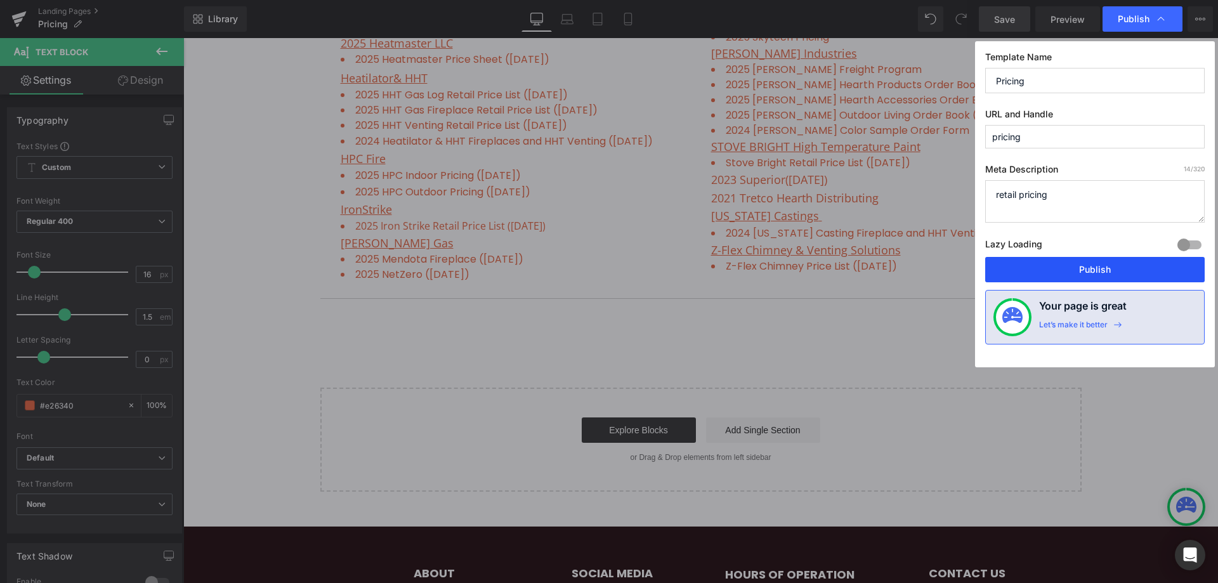
drag, startPoint x: 899, startPoint y: 225, endPoint x: 1083, endPoint y: 263, distance: 187.9
click at [1083, 263] on button "Publish" at bounding box center [1096, 269] width 220 height 25
